Goal: Information Seeking & Learning: Learn about a topic

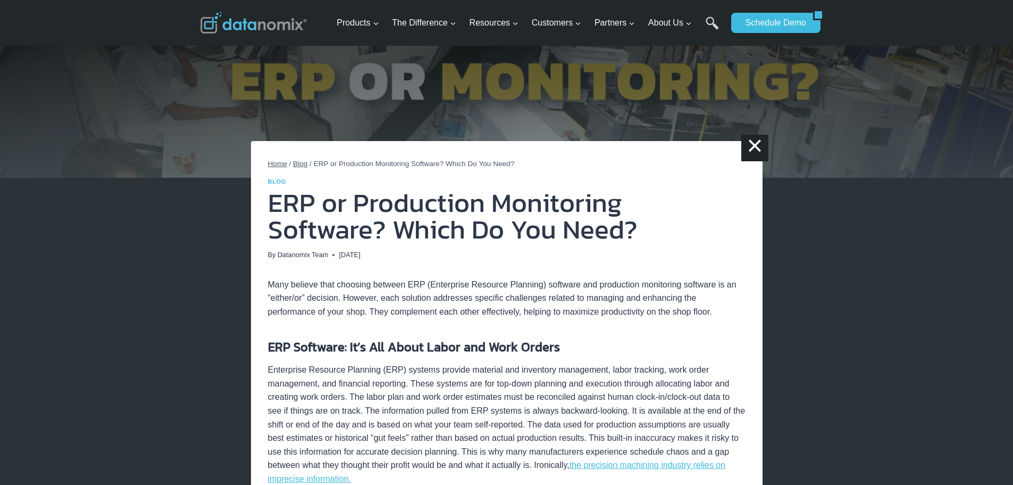
scroll to position [53, 0]
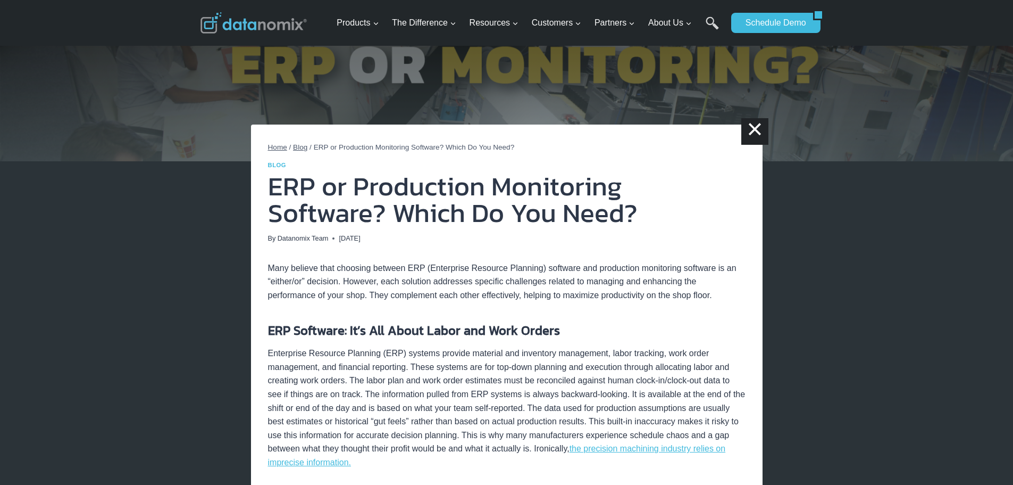
drag, startPoint x: 556, startPoint y: 296, endPoint x: 446, endPoint y: 264, distance: 114.0
click at [444, 267] on p "Many believe that choosing between ERP (Enterprise Resource Planning) software …" at bounding box center [507, 281] width 478 height 41
drag, startPoint x: 473, startPoint y: 265, endPoint x: 381, endPoint y: 260, distance: 92.7
click at [859, 82] on img at bounding box center [506, 54] width 1013 height 214
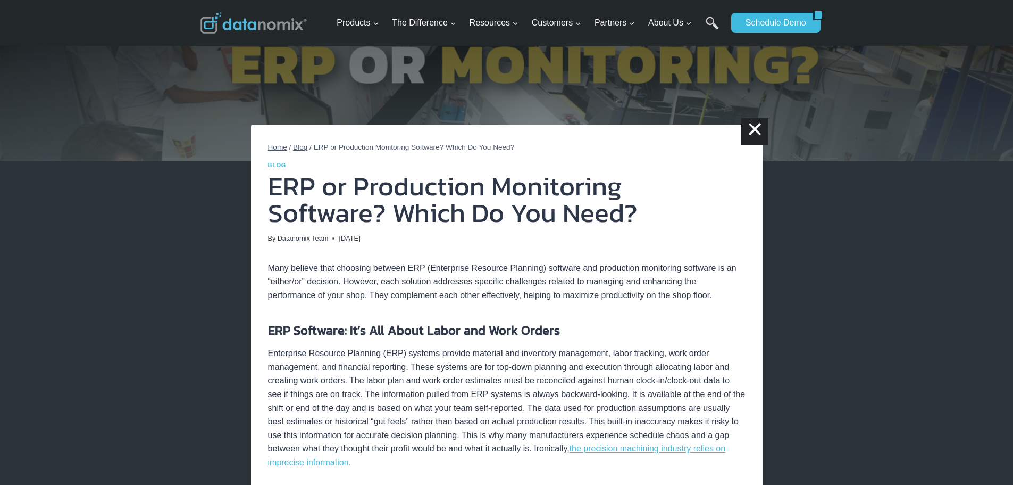
click at [700, 25] on ul "Products Expand Data-Powered Production TM Production Monitoring G-Code Cloud +…" at bounding box center [530, 23] width 394 height 35
click at [711, 24] on link "Search" at bounding box center [712, 28] width 13 height 24
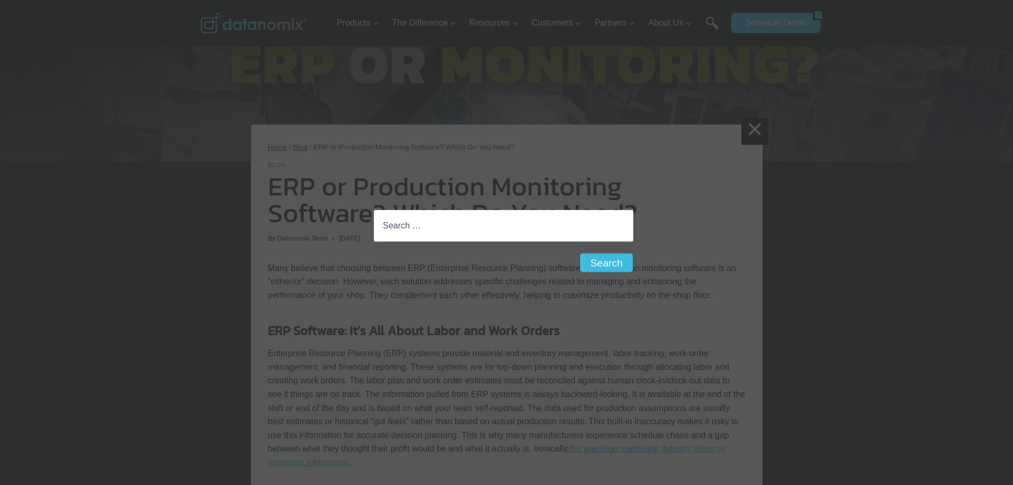
click at [402, 226] on input "Search for:" at bounding box center [504, 226] width 260 height 32
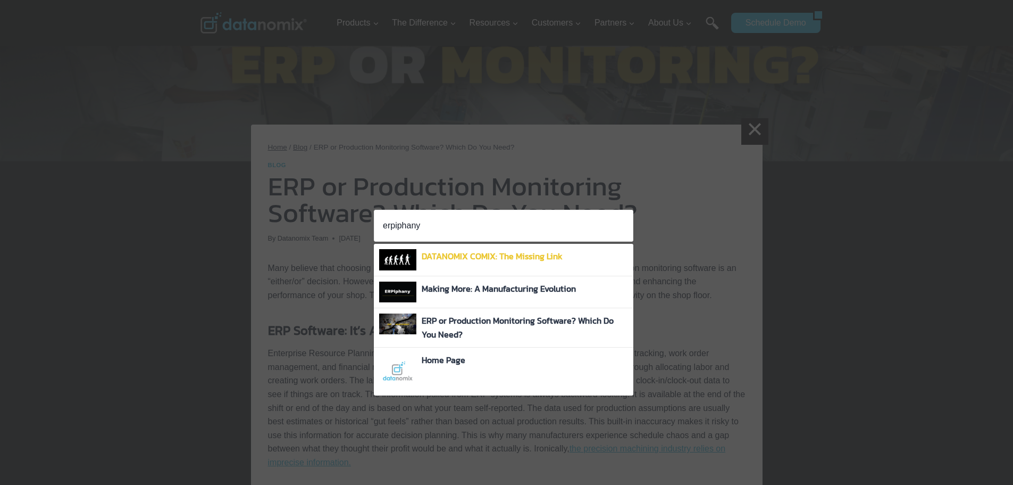
type input "erpiphany"
click at [484, 255] on link "DATANOMIX COMIX: The Missing Link" at bounding box center [492, 256] width 141 height 13
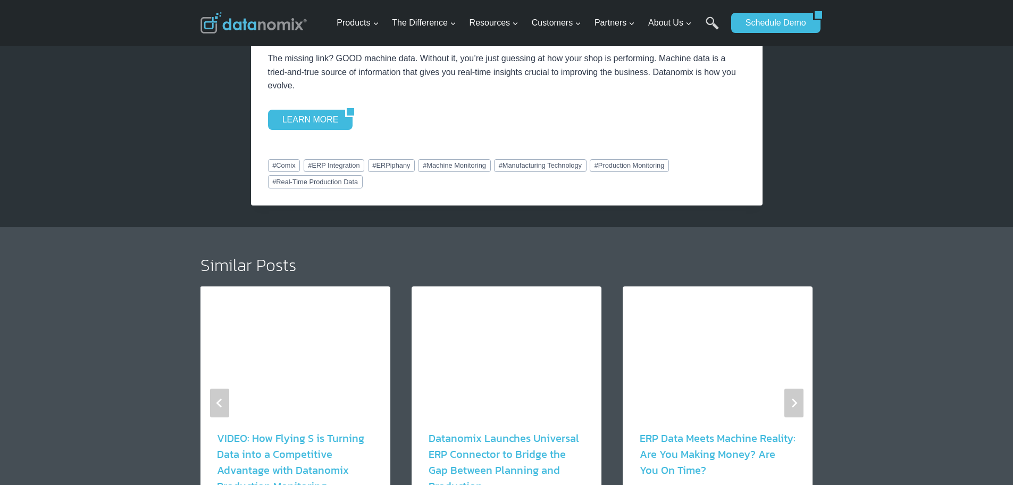
scroll to position [1596, 0]
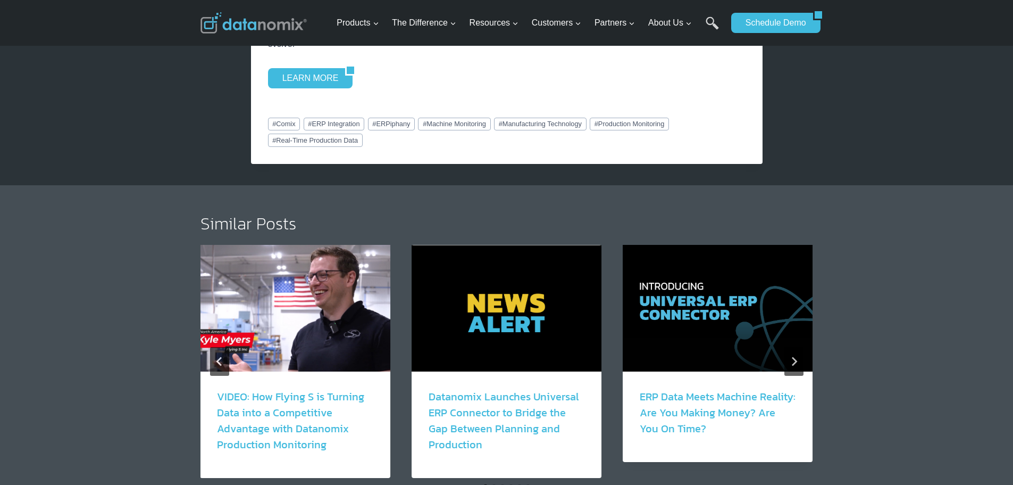
click at [696, 321] on img "3 of 6" at bounding box center [718, 308] width 190 height 127
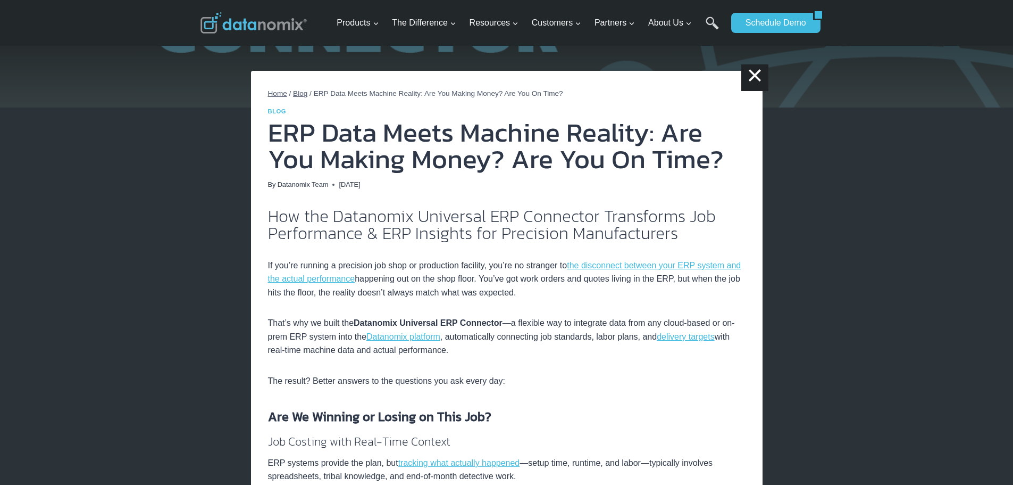
scroll to position [160, 0]
